Goal: Entertainment & Leisure: Consume media (video, audio)

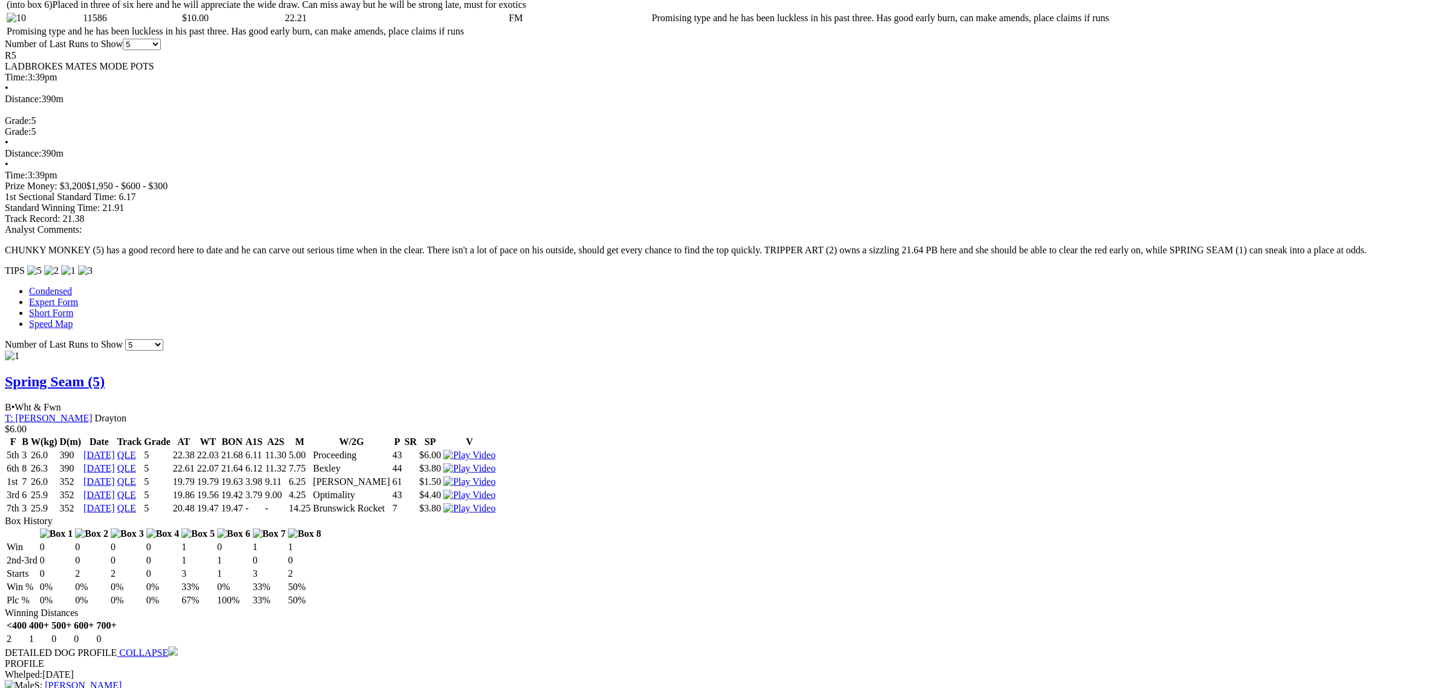
scroll to position [907, 0]
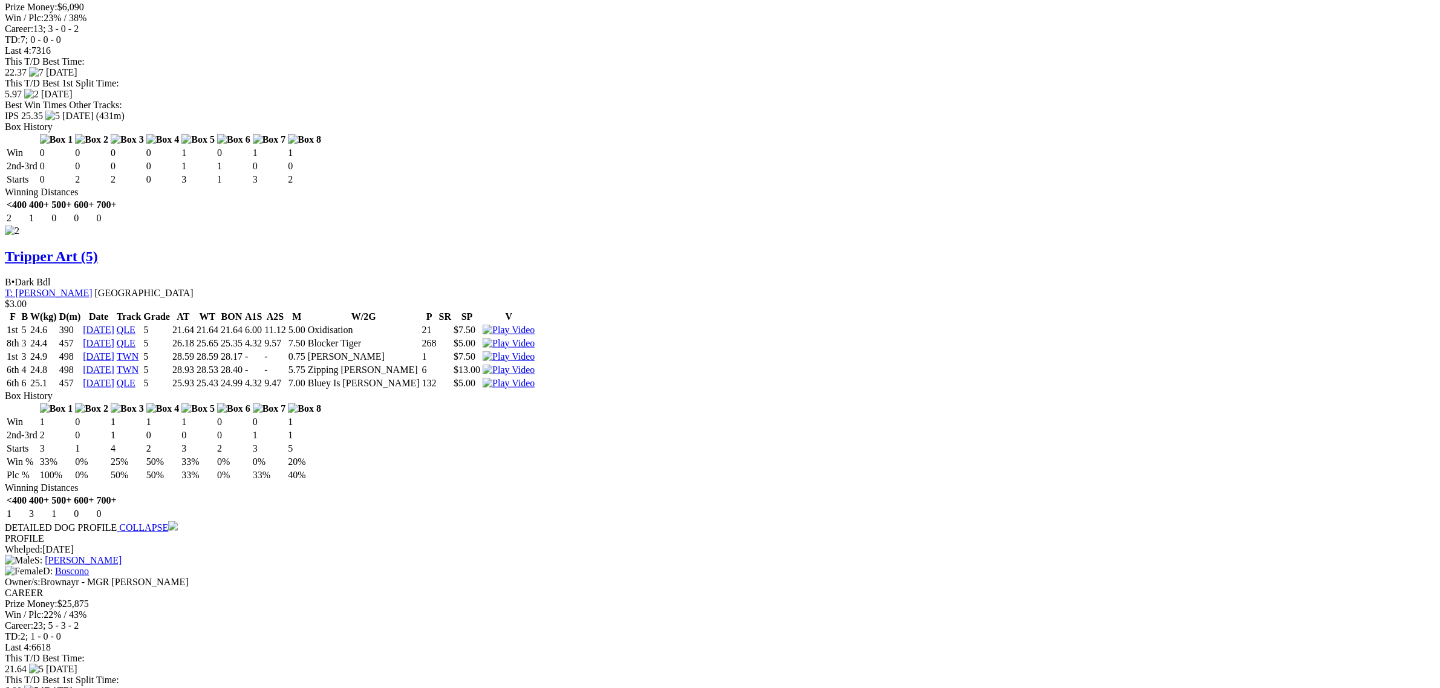
scroll to position [1815, 0]
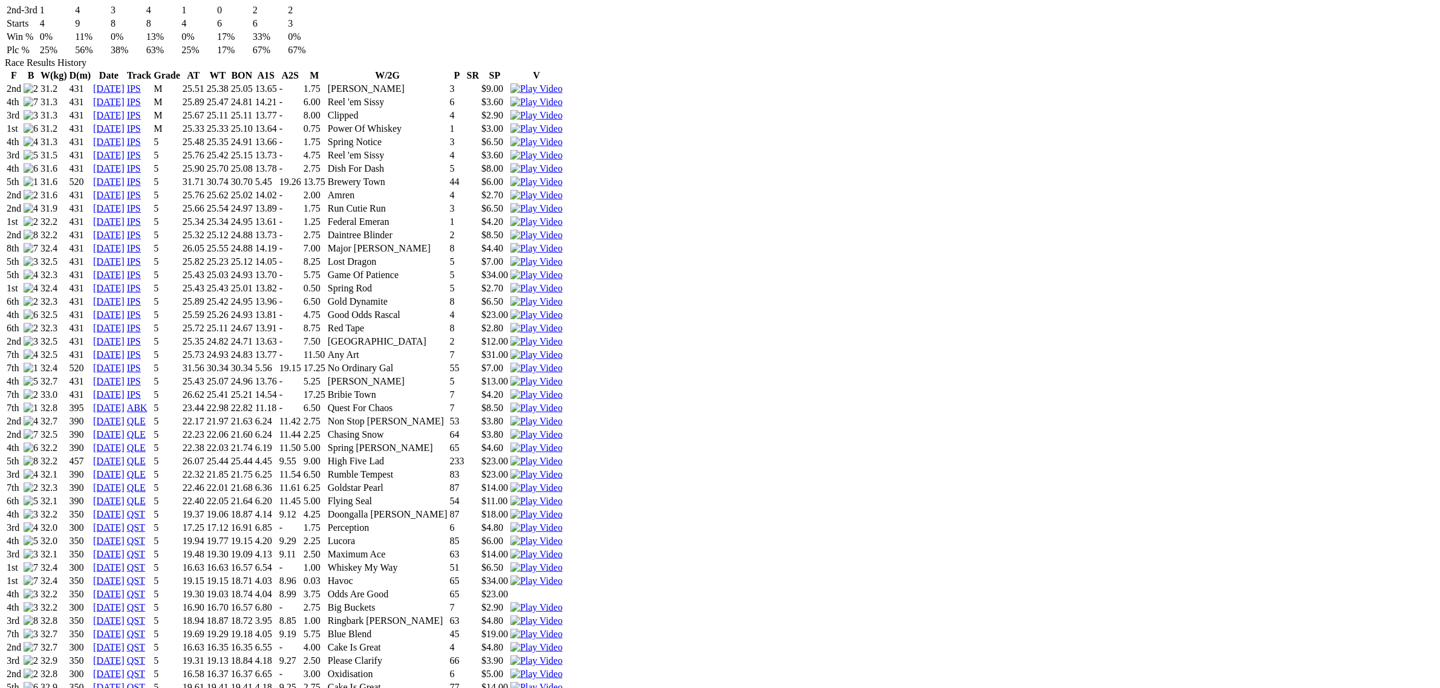
scroll to position [832, 0]
click at [563, 492] on img at bounding box center [537, 497] width 52 height 11
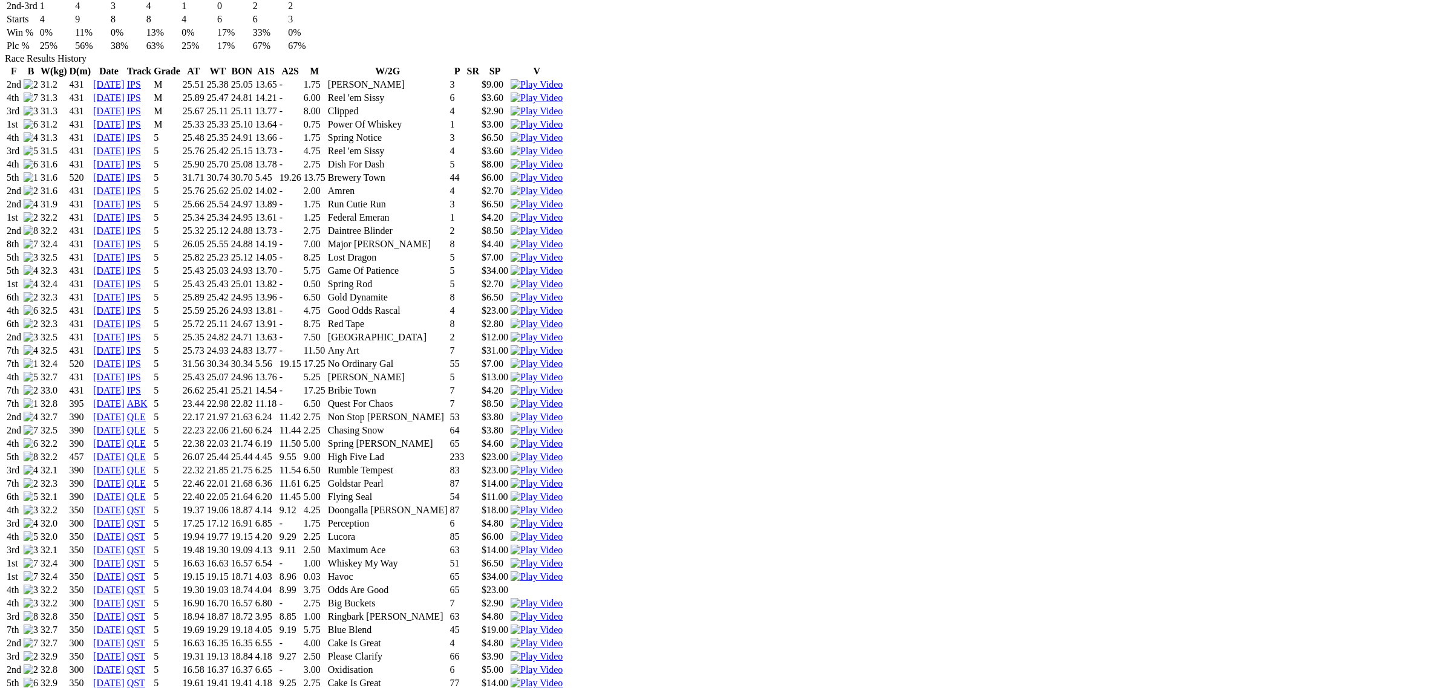
click at [563, 465] on img at bounding box center [537, 470] width 52 height 11
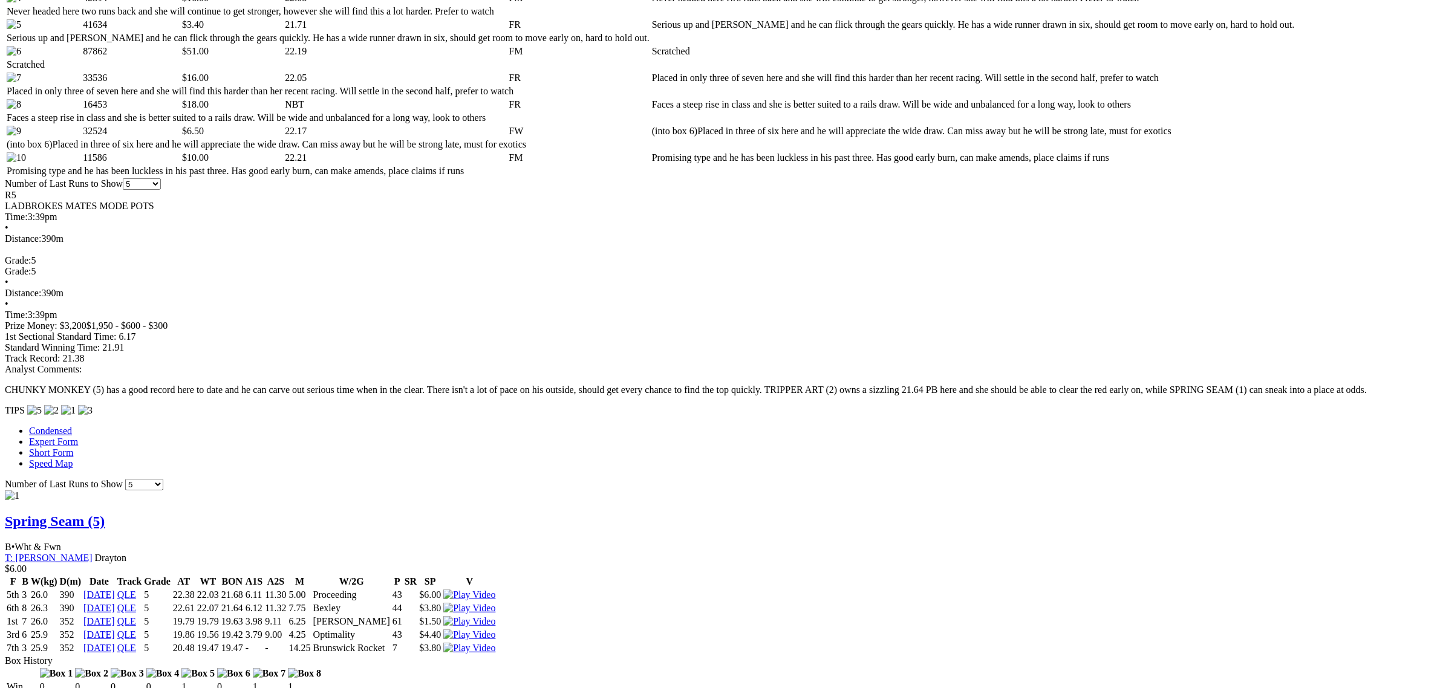
scroll to position [1210, 0]
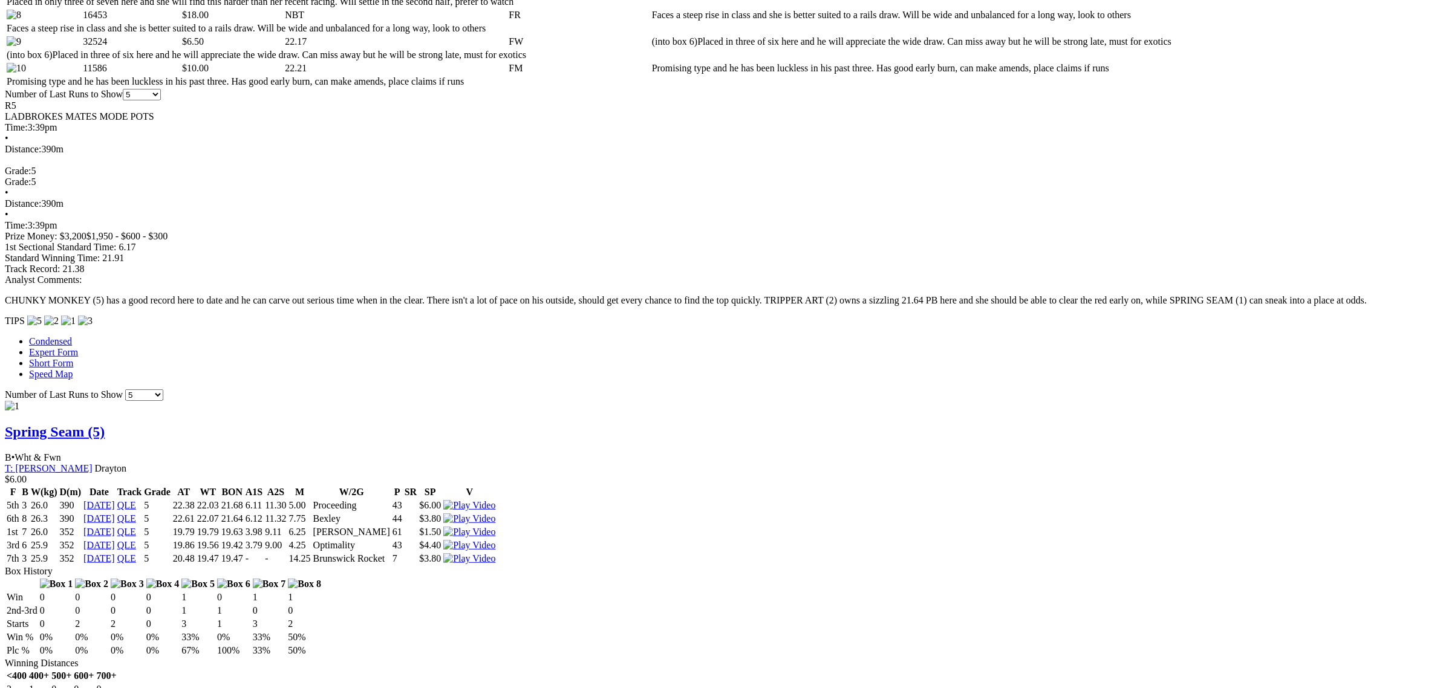
scroll to position [832, 0]
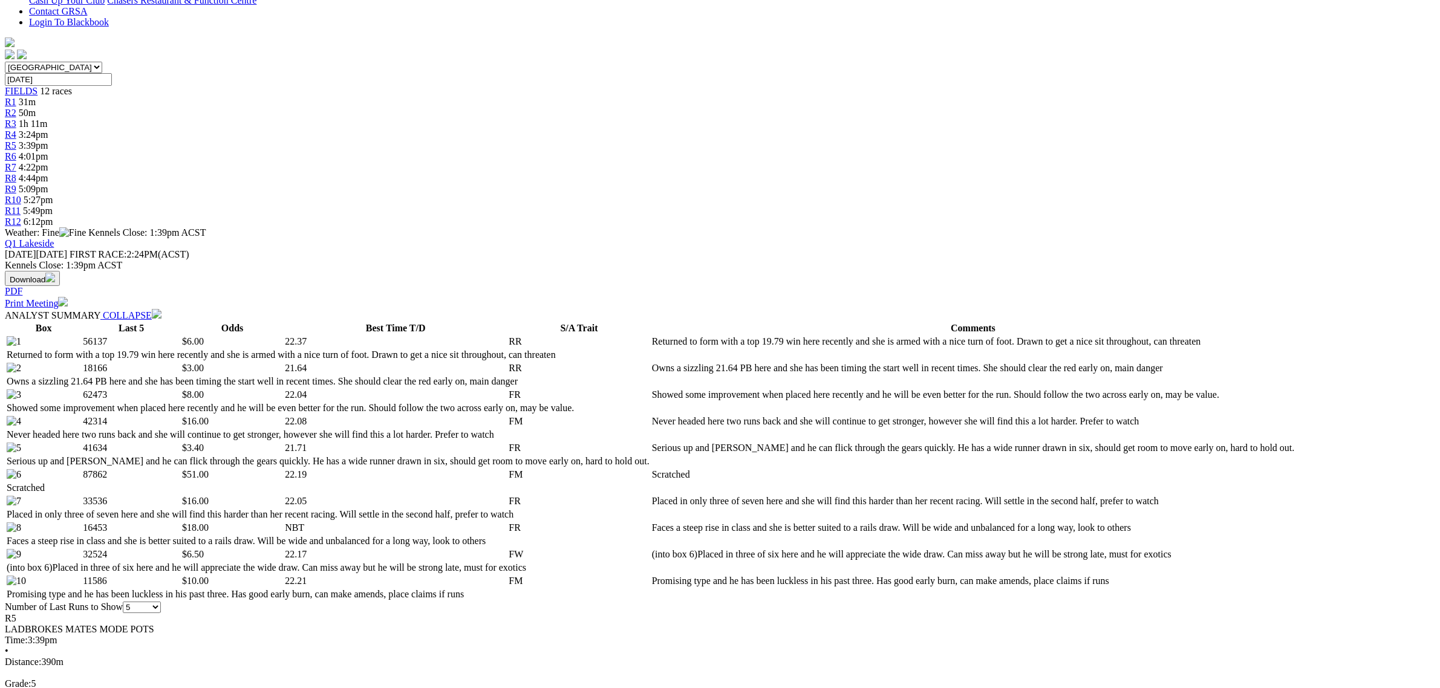
scroll to position [0, 0]
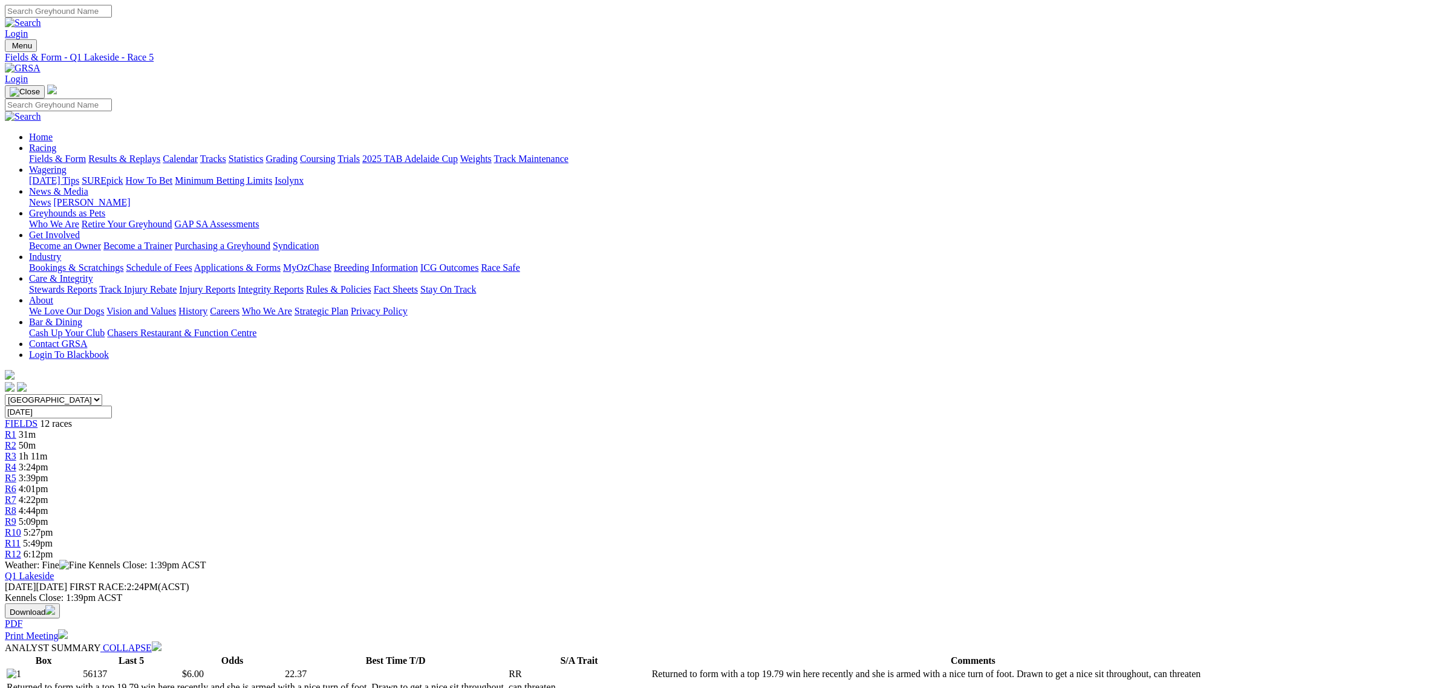
click at [729, 484] on div "R6 4:01pm" at bounding box center [720, 489] width 1431 height 11
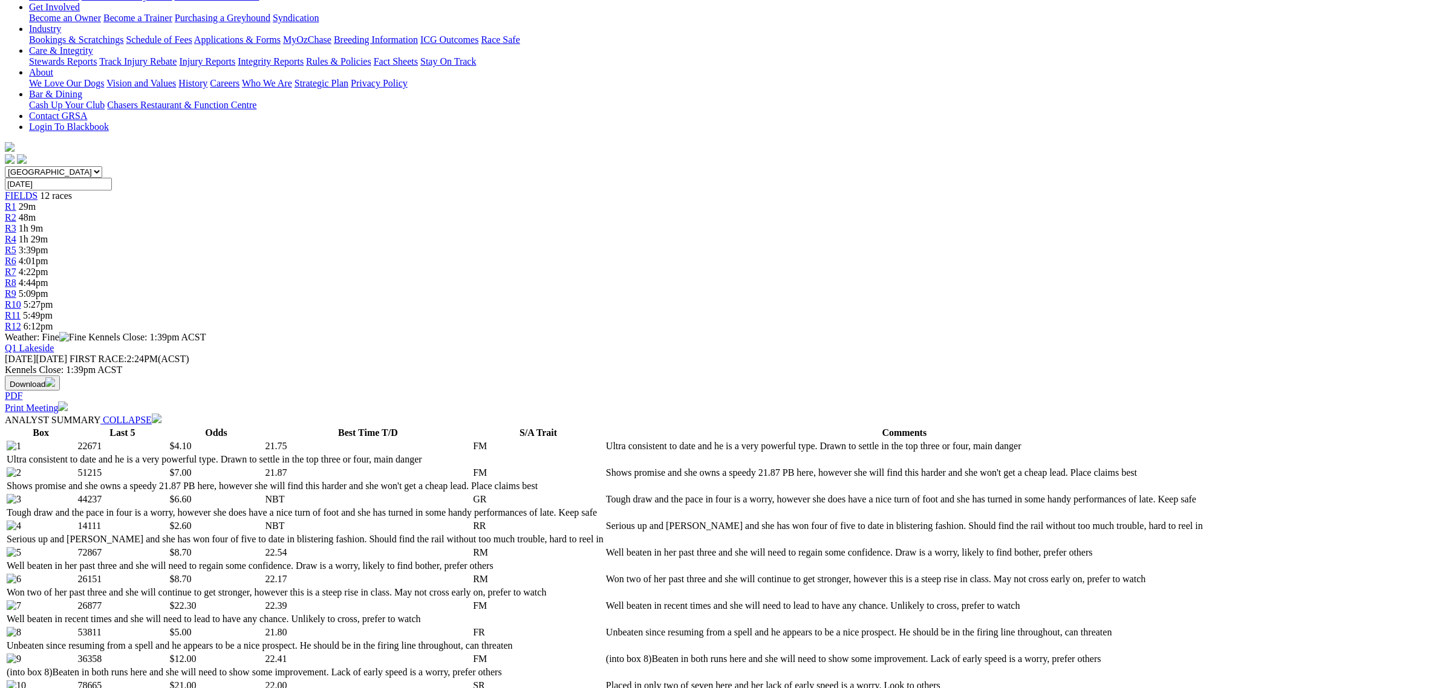
scroll to position [302, 0]
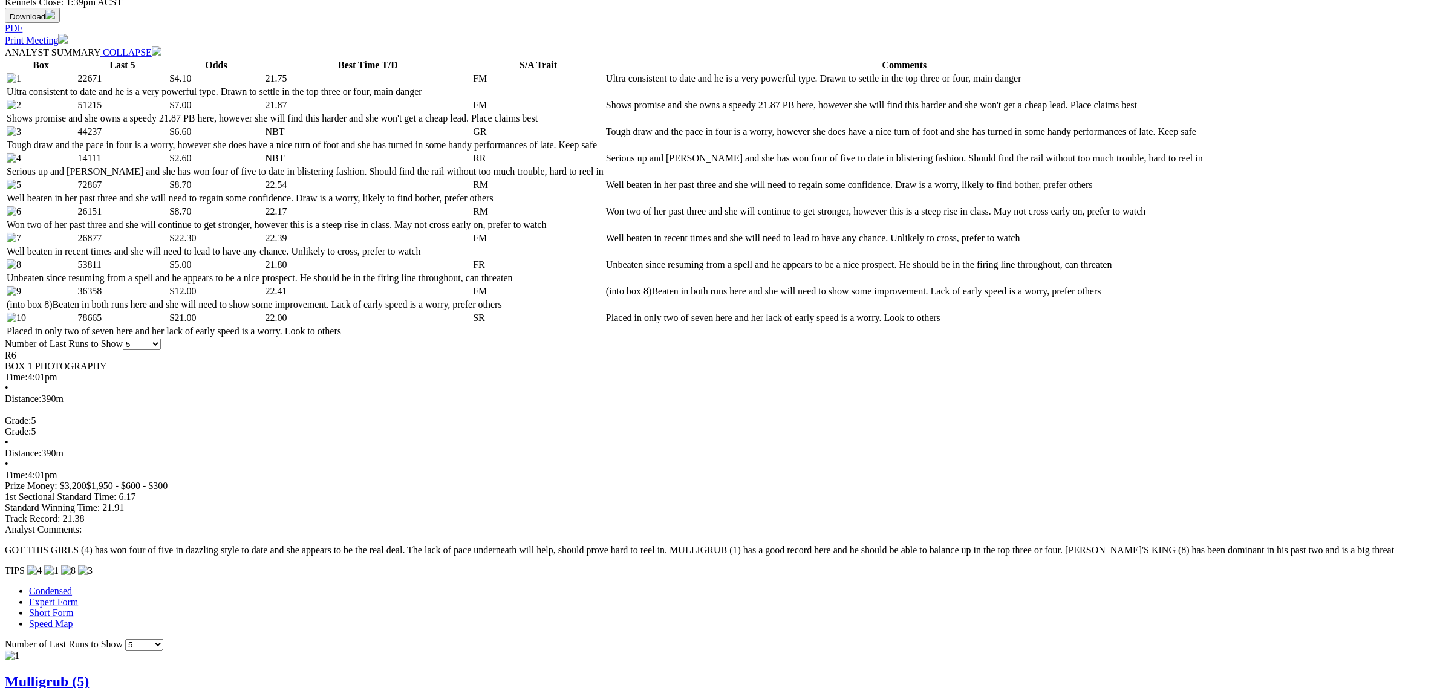
scroll to position [605, 0]
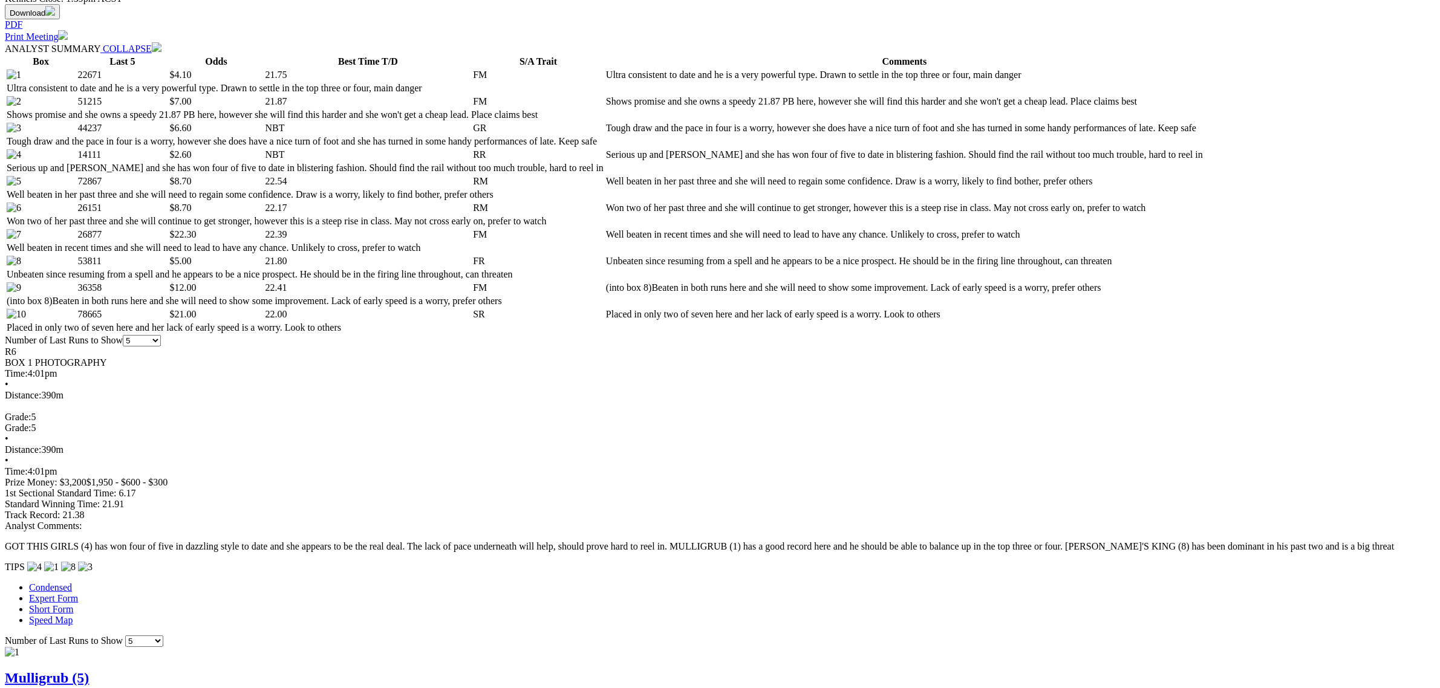
scroll to position [681, 0]
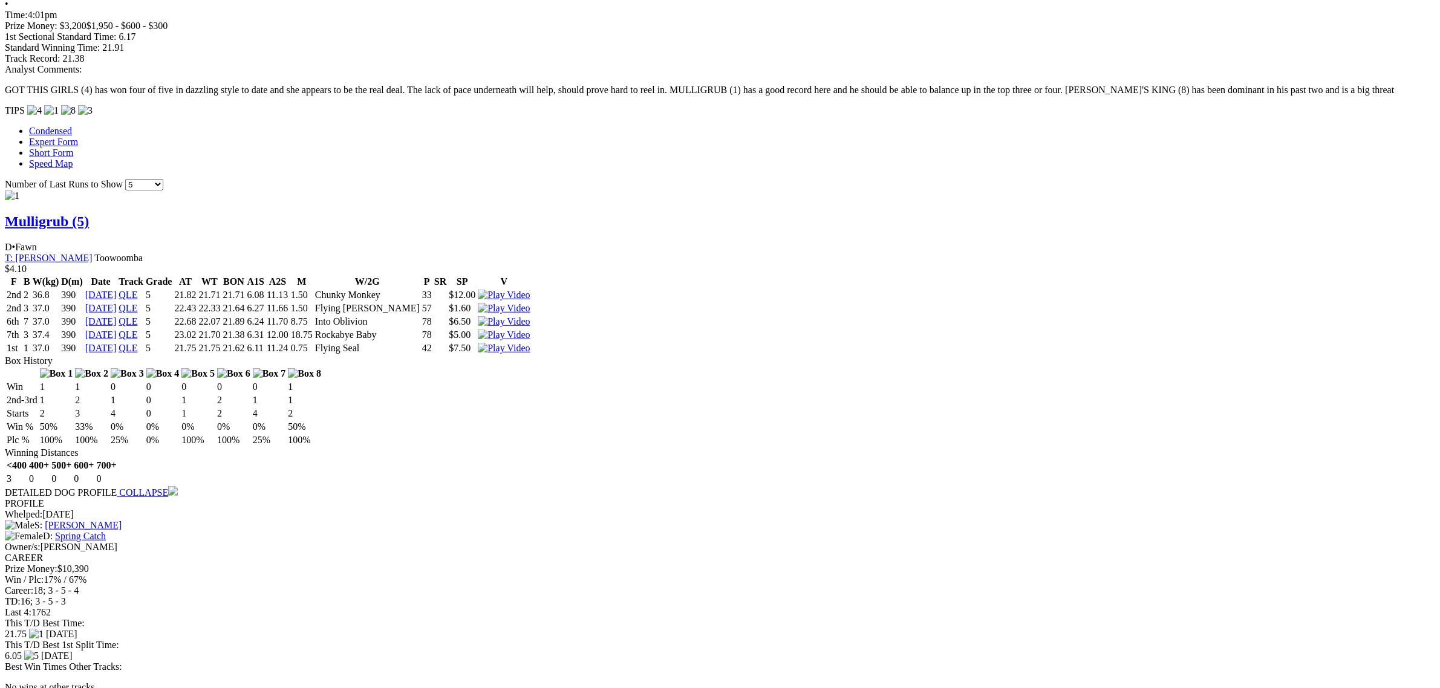
scroll to position [1059, 0]
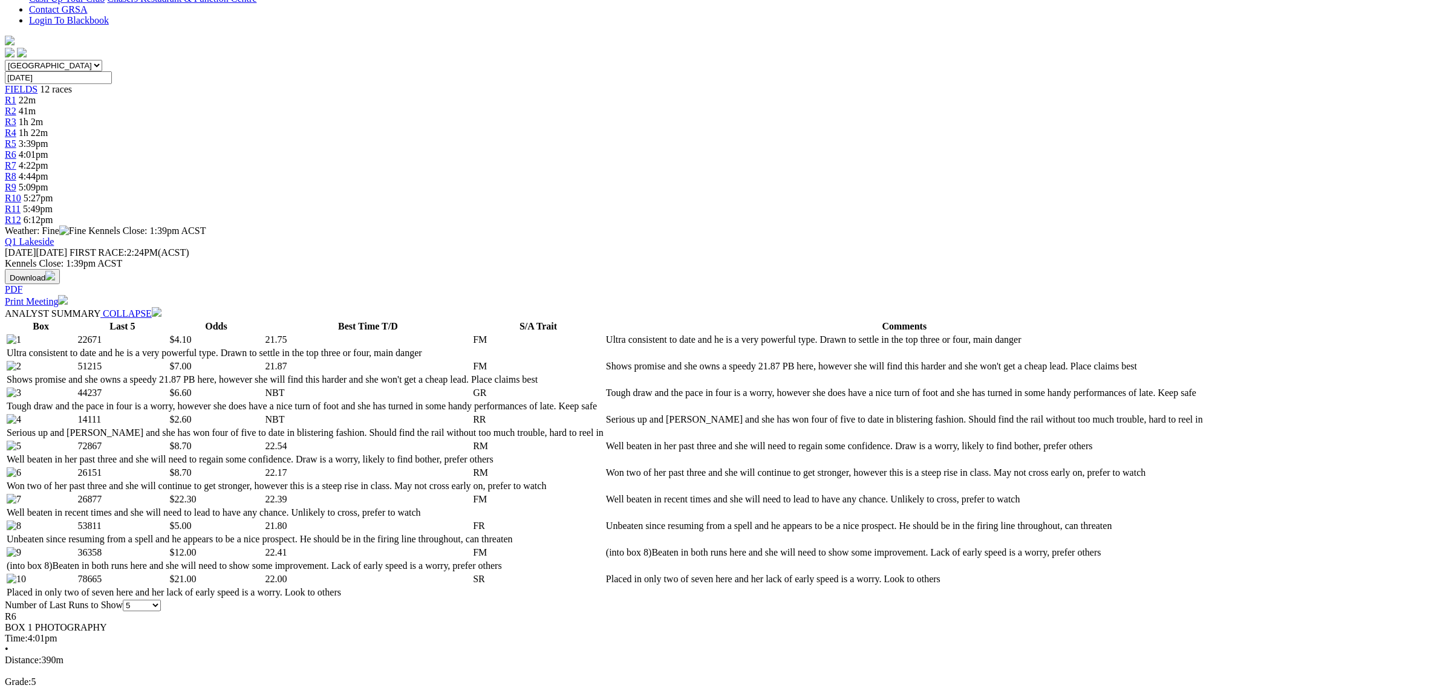
scroll to position [0, 0]
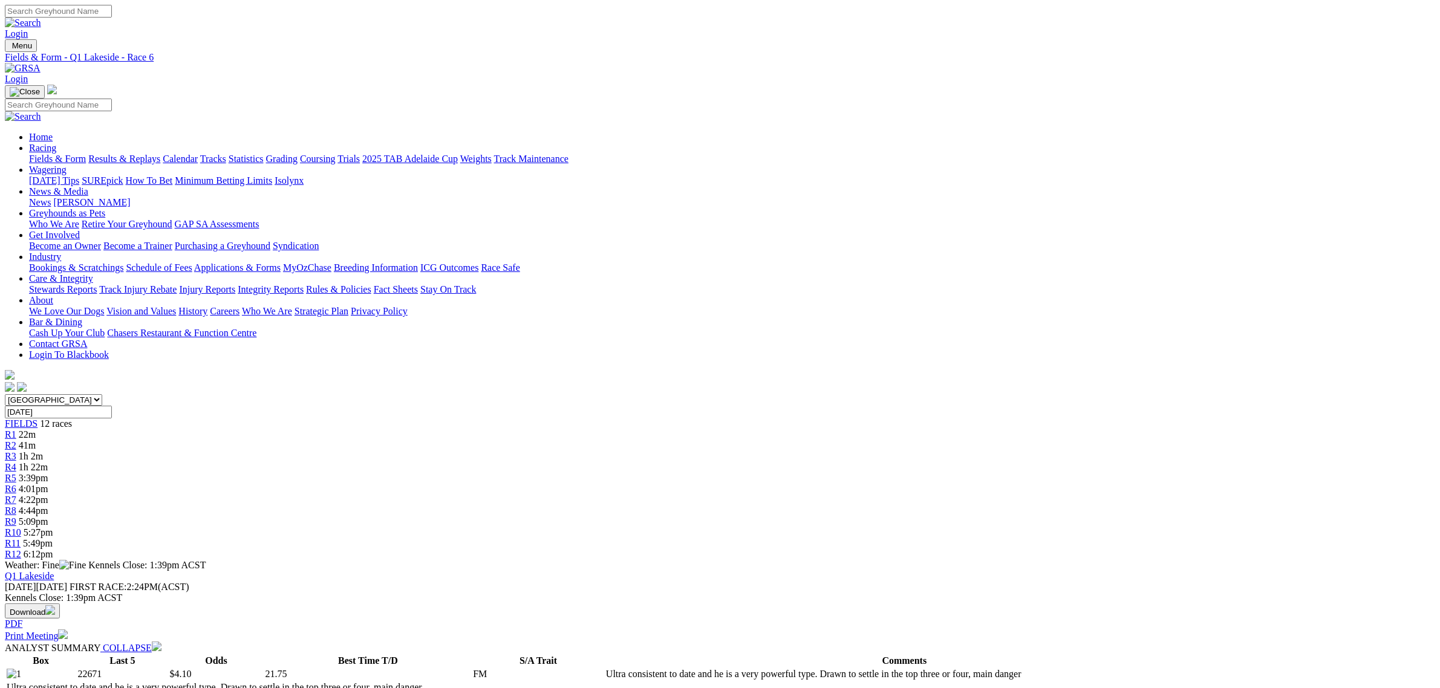
click at [757, 495] on div "R7 4:22pm" at bounding box center [720, 500] width 1431 height 11
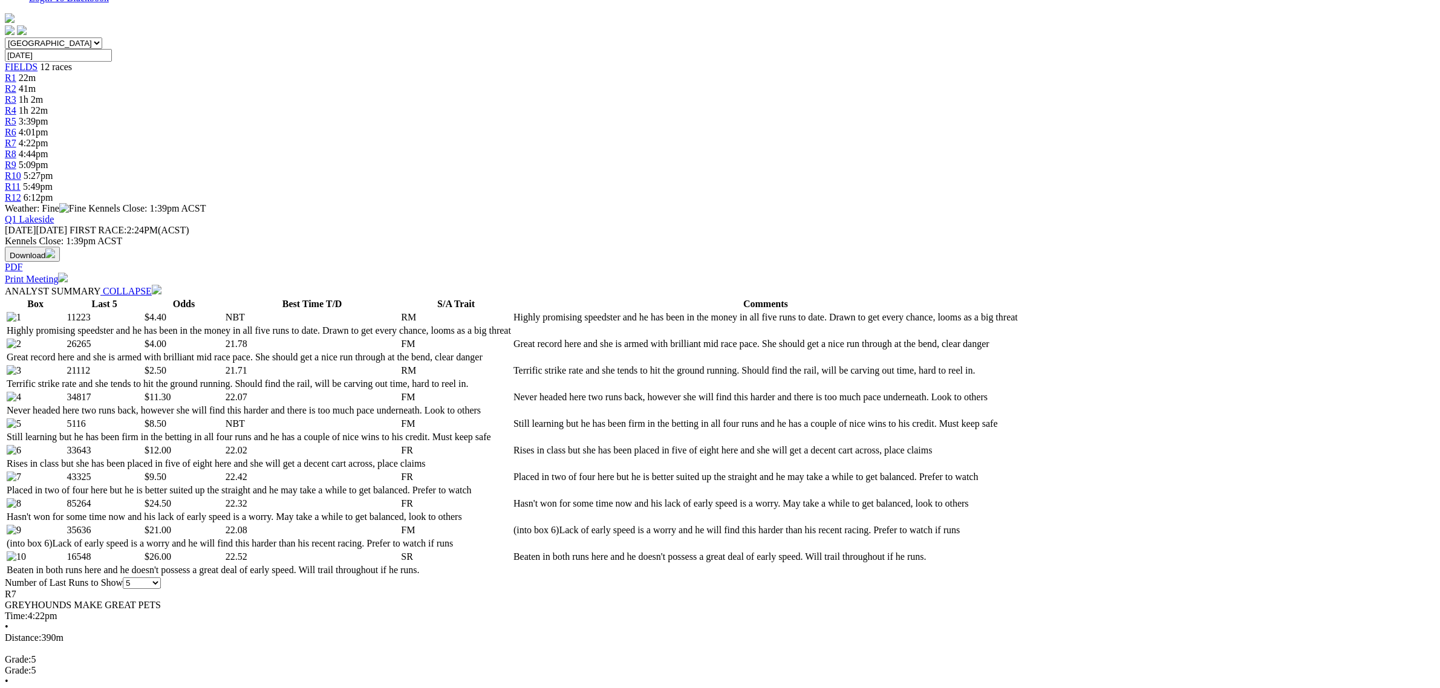
scroll to position [378, 0]
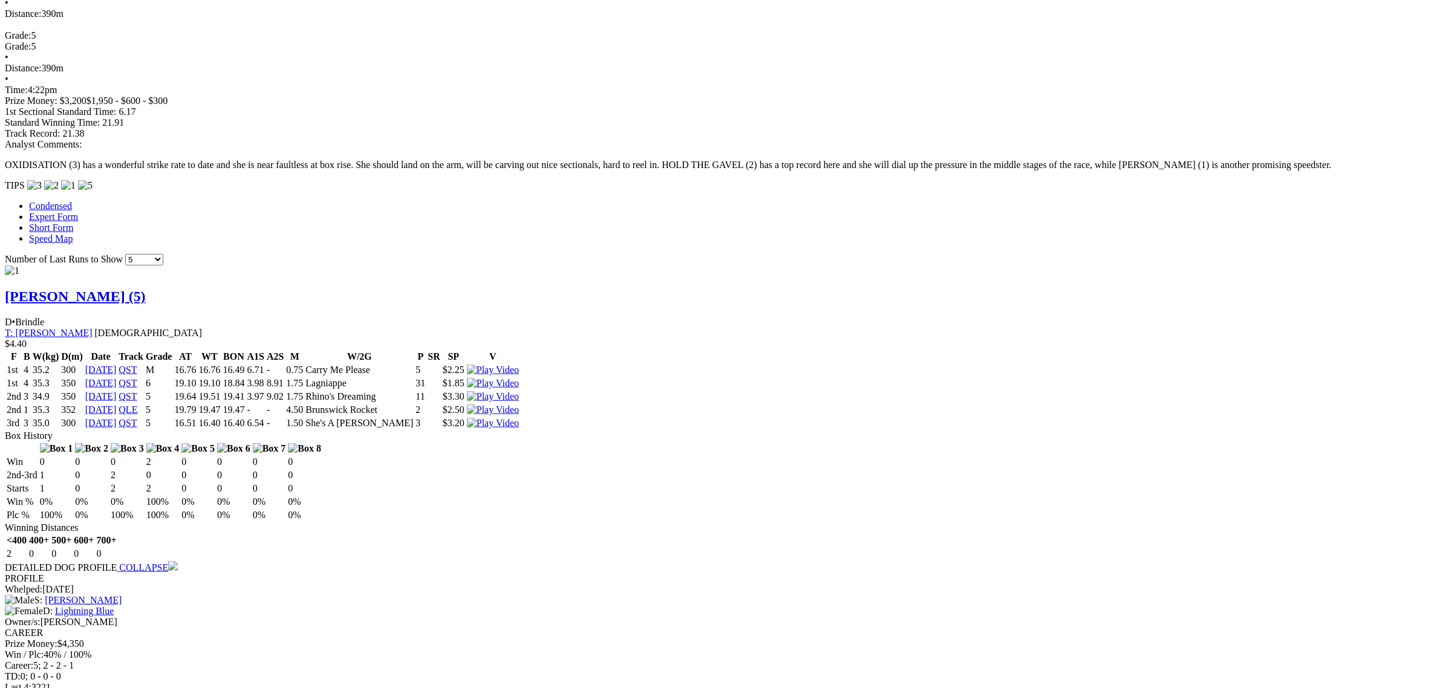
scroll to position [983, 0]
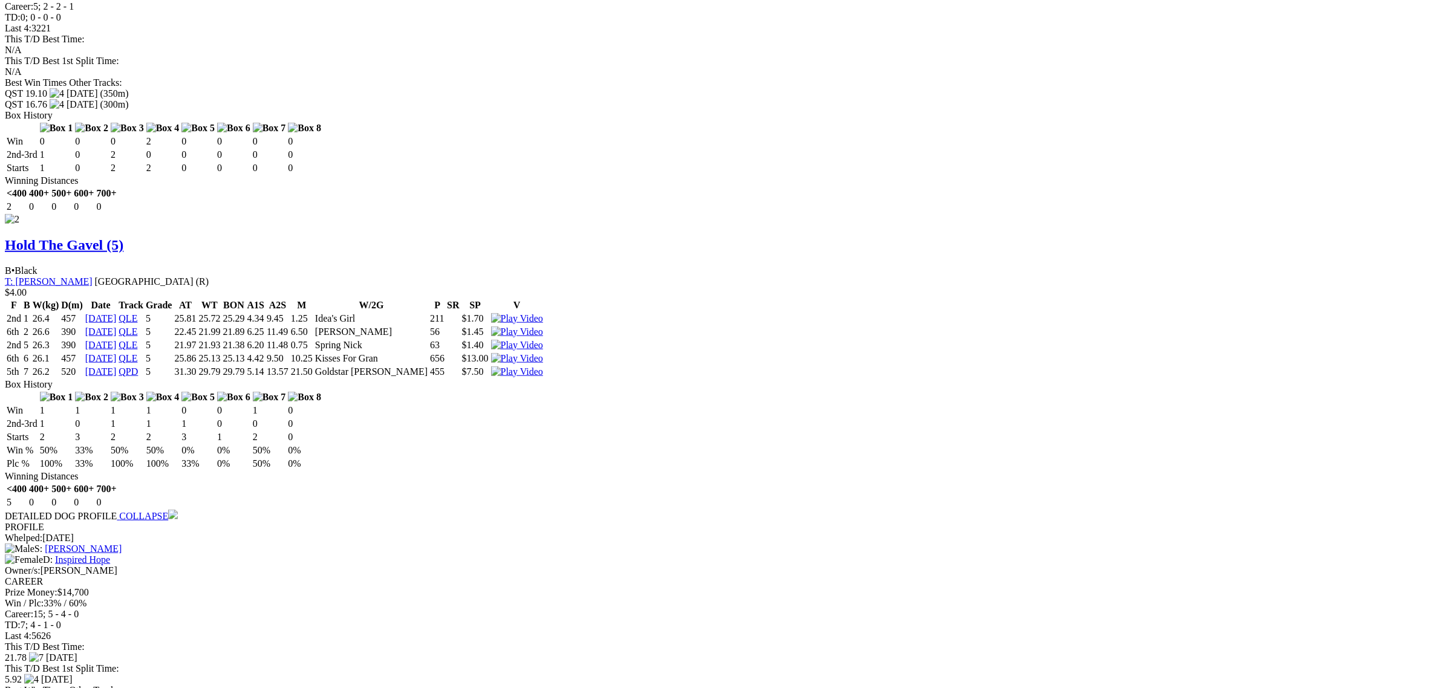
scroll to position [1664, 0]
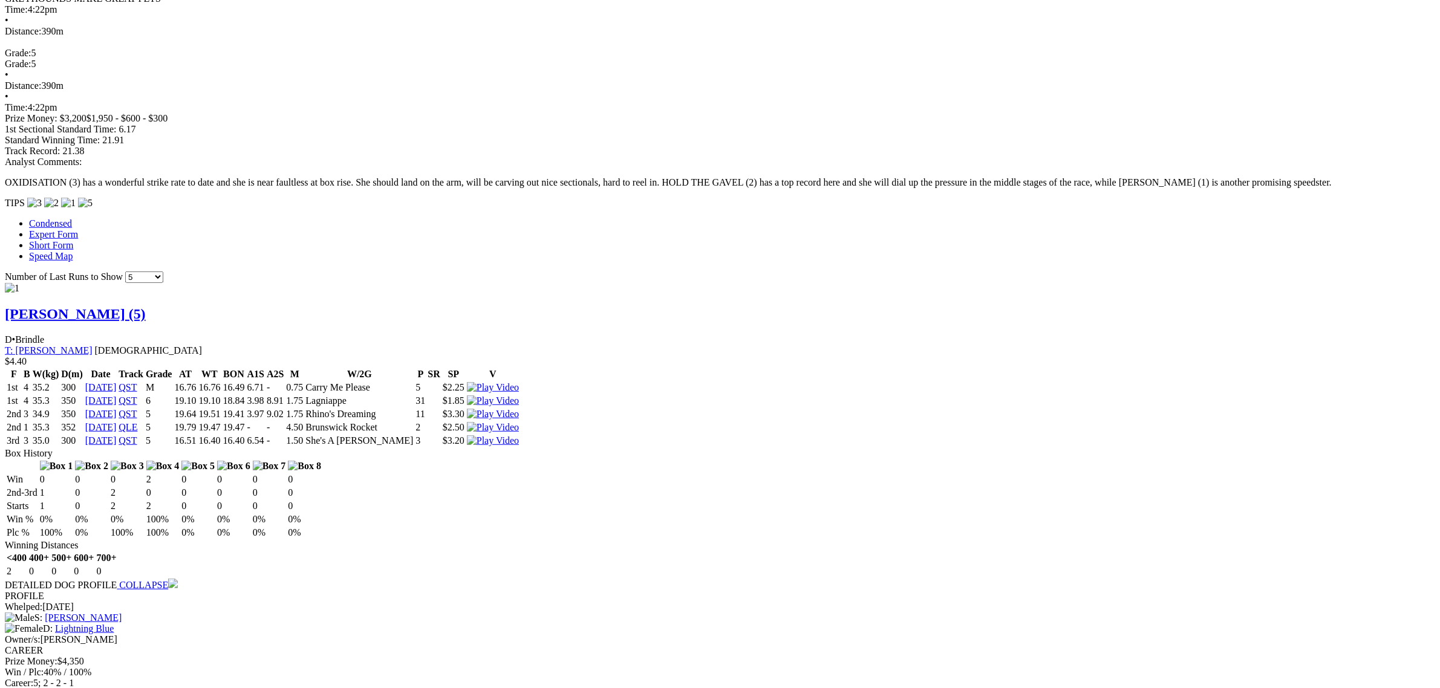
scroll to position [0, 0]
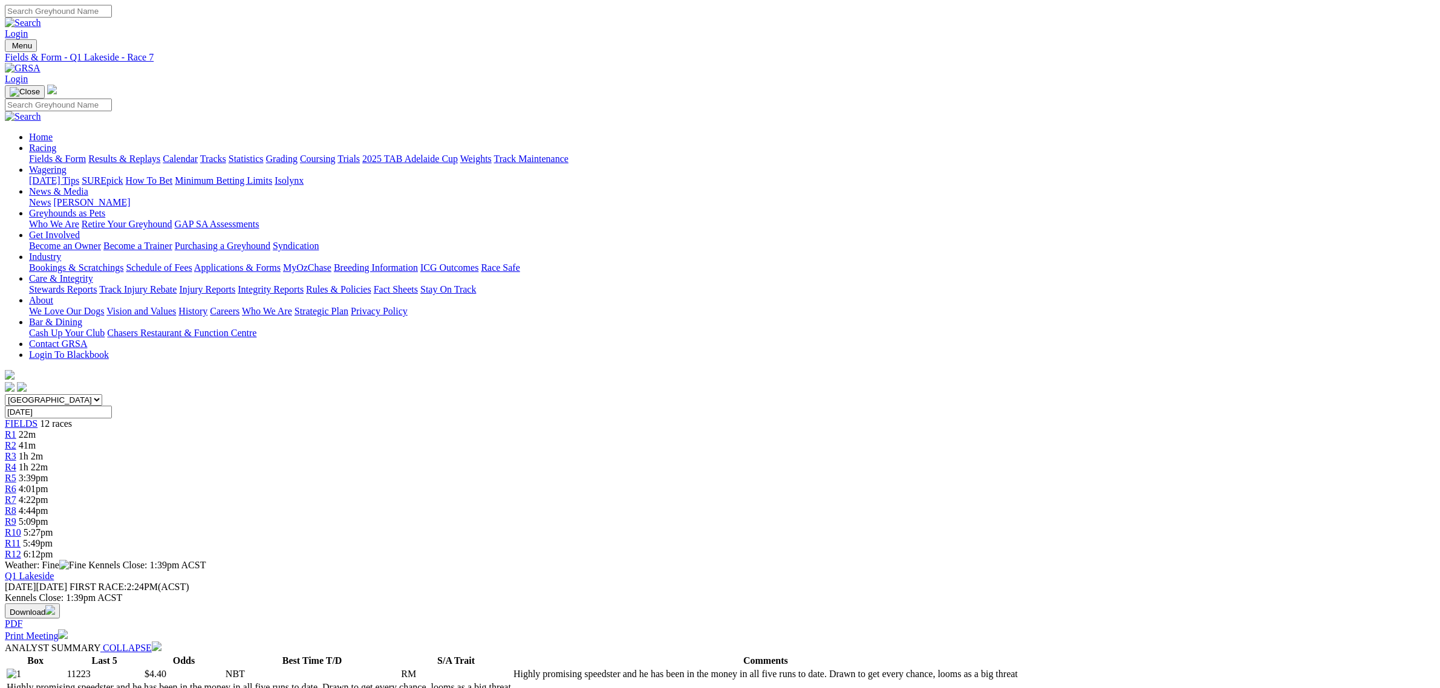
click at [48, 506] on span "4:44pm" at bounding box center [34, 511] width 30 height 10
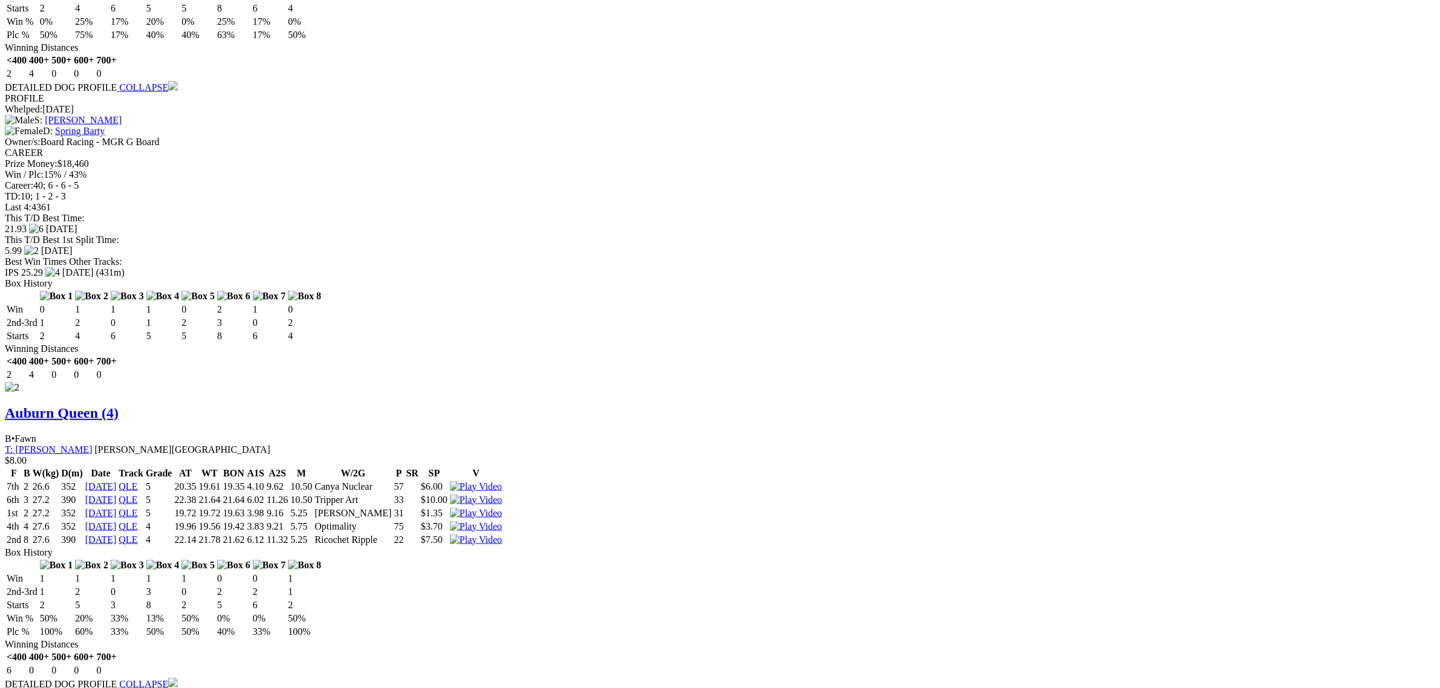
scroll to position [1210, 0]
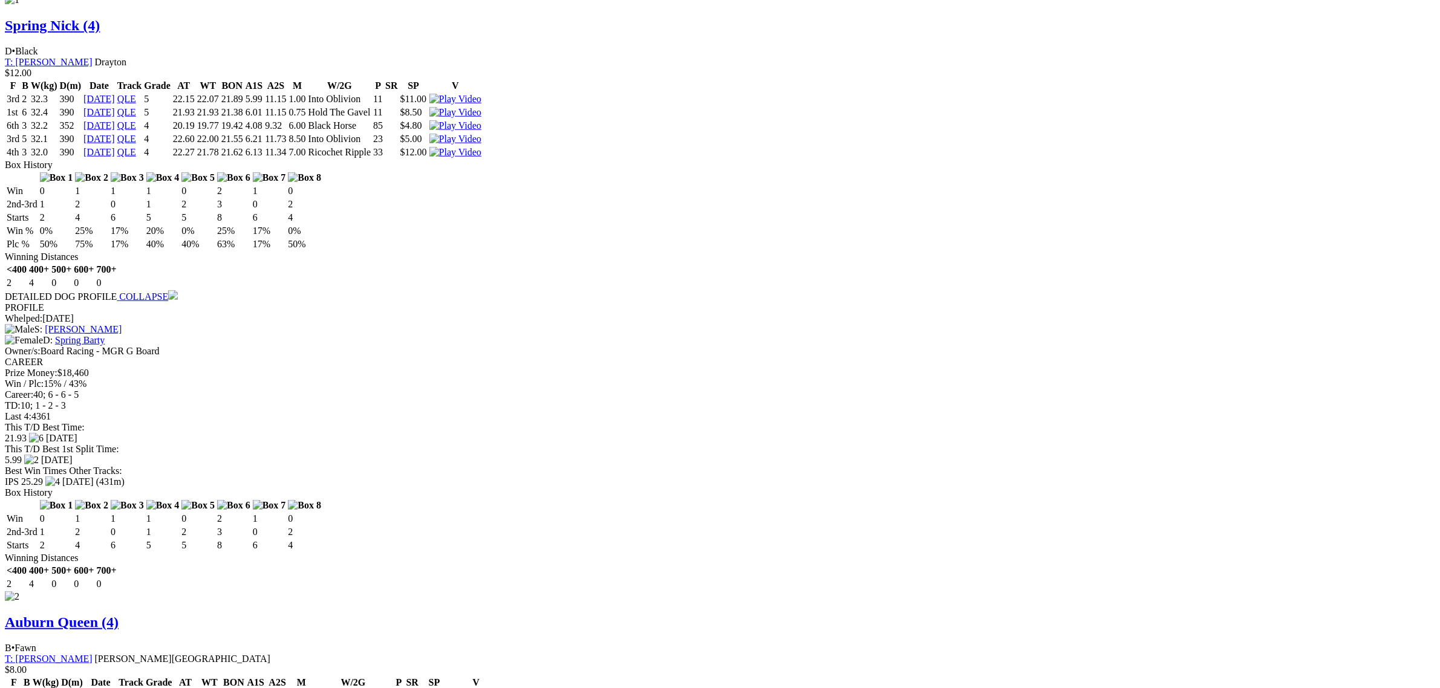
drag, startPoint x: 70, startPoint y: 454, endPoint x: 624, endPoint y: 324, distance: 568.4
